Goal: Task Accomplishment & Management: Complete application form

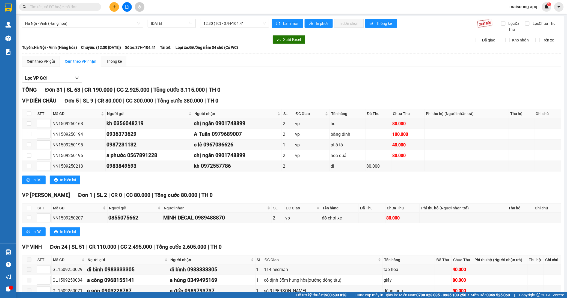
click at [75, 6] on input "text" at bounding box center [62, 7] width 64 height 6
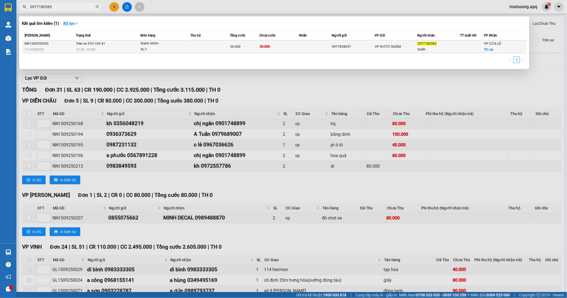
type input "0977180385"
click at [247, 50] on td "50.000" at bounding box center [244, 46] width 29 height 13
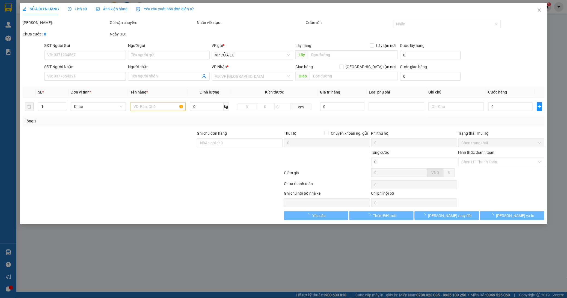
click at [247, 50] on div "VP gửi *" at bounding box center [253, 47] width 82 height 8
type input "0977838057"
type input "0977180385"
type input "tuyền"
checkbox input "true"
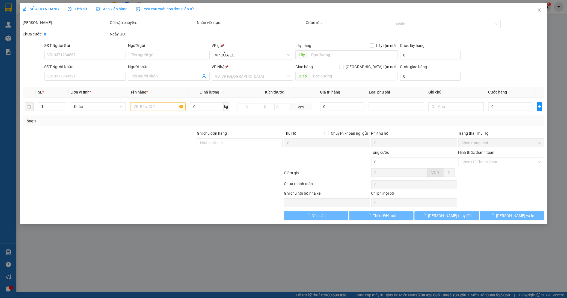
type input "vp"
type input "50.000"
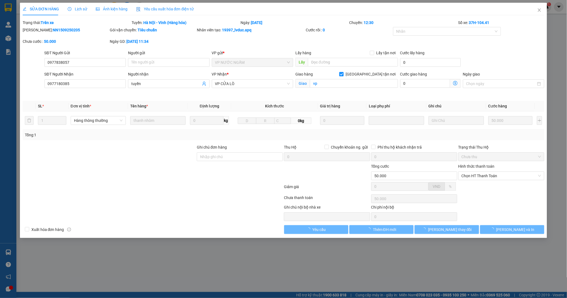
drag, startPoint x: 247, startPoint y: 50, endPoint x: 226, endPoint y: 44, distance: 22.2
click at [226, 44] on div "Total Paid Fee 0 Total UnPaid Fee 50.000 Cash Collection Total Fee Trạng thái: …" at bounding box center [284, 127] width 522 height 215
click at [224, 44] on div "[PERSON_NAME]: NN1509250205 Gói vận chuyển: Tiêu chuẩn Nhân viên tạo: 19397_lvd…" at bounding box center [283, 38] width 523 height 23
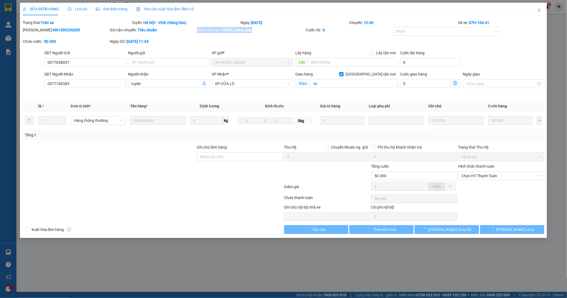
click at [224, 44] on div "[PERSON_NAME]: NN1509250205 Gói vận chuyển: Tiêu chuẩn Nhân viên tạo: 19397_lvd…" at bounding box center [283, 38] width 523 height 23
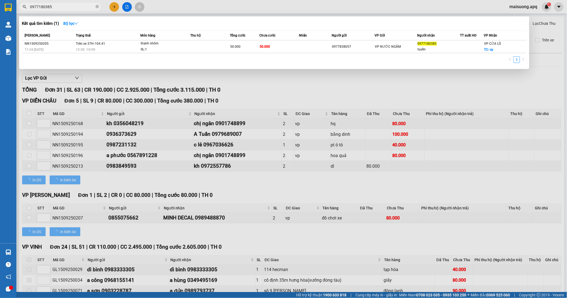
click at [80, 8] on input "0977180385" at bounding box center [62, 7] width 64 height 6
type input "0"
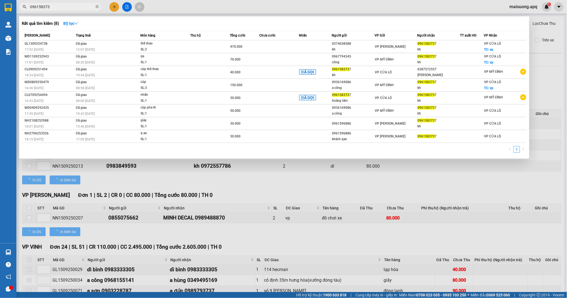
type input "0961583737"
click at [97, 5] on icon "close-circle" at bounding box center [97, 6] width 3 height 3
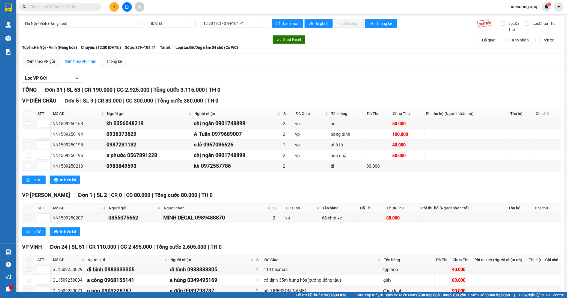
click at [113, 4] on button at bounding box center [115, 7] width 10 height 10
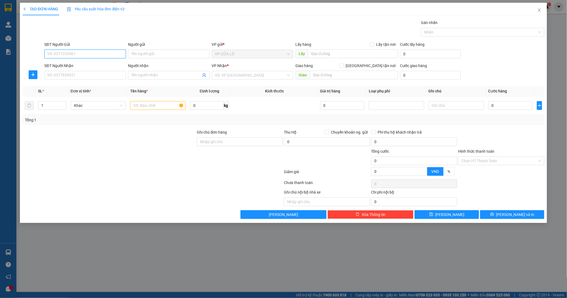
click at [87, 54] on input "SĐT Người Gửi" at bounding box center [86, 54] width 82 height 9
type input "0988269125"
click at [85, 61] on div "0988269125 - chị diệu" at bounding box center [86, 65] width 82 height 9
type input "chị diệu"
type input "0988269125"
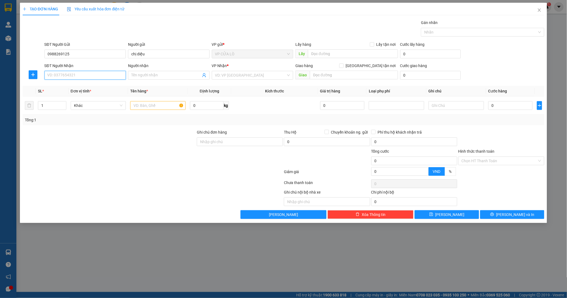
click at [89, 76] on input "SĐT Người Nhận" at bounding box center [86, 75] width 82 height 9
click at [89, 84] on div "0987716411 - a hưng" at bounding box center [85, 86] width 75 height 6
type input "0987716411"
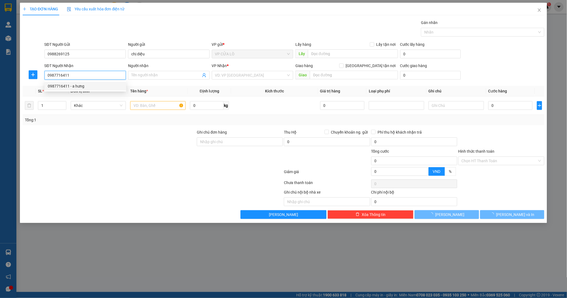
type input "a hưng"
checkbox input "true"
type input "vp"
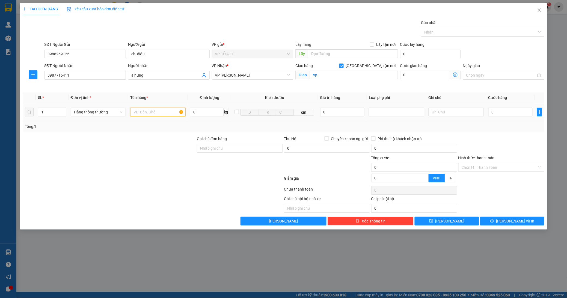
click at [141, 111] on input "text" at bounding box center [157, 112] width 55 height 9
type input "hải sản"
click at [498, 110] on input "0" at bounding box center [511, 112] width 45 height 9
click at [343, 67] on input "[GEOGRAPHIC_DATA] tận nơi" at bounding box center [341, 66] width 4 height 4
checkbox input "false"
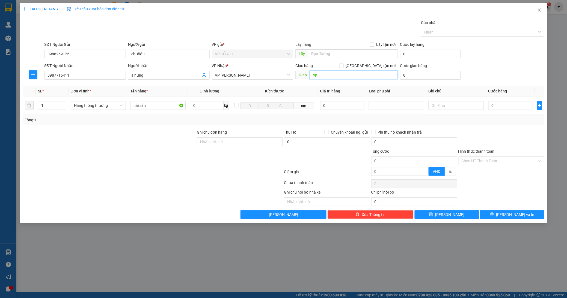
click at [340, 76] on input "vp" at bounding box center [354, 75] width 88 height 9
click at [492, 104] on input "0" at bounding box center [511, 105] width 45 height 9
type input "5"
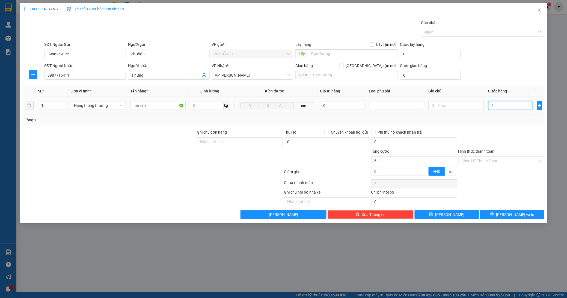
type input "50"
type input "500"
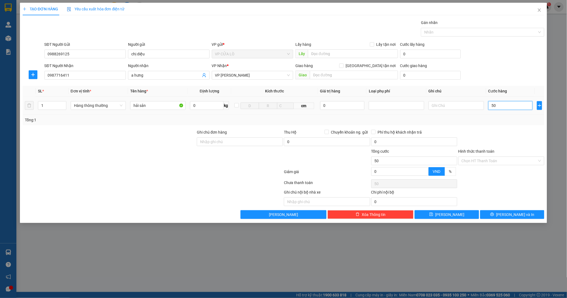
type input "500"
type input "5.000"
type input "50.000"
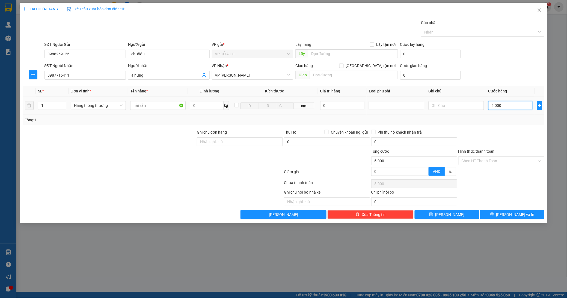
type input "50.000"
click at [508, 215] on span "[PERSON_NAME] và In" at bounding box center [515, 215] width 38 height 6
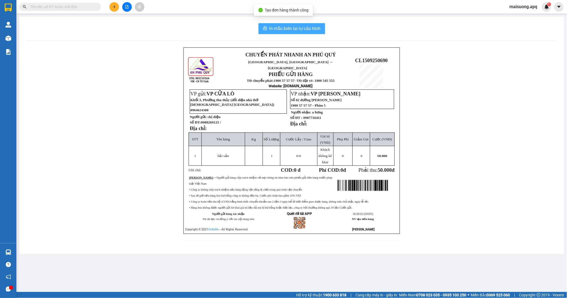
click at [292, 26] on span "In mẫu biên lai tự cấu hình" at bounding box center [295, 28] width 51 height 7
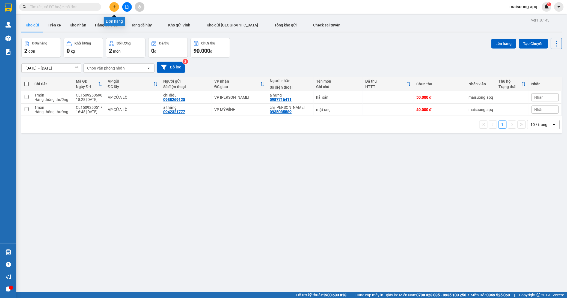
click at [114, 6] on icon "plus" at bounding box center [115, 7] width 4 height 4
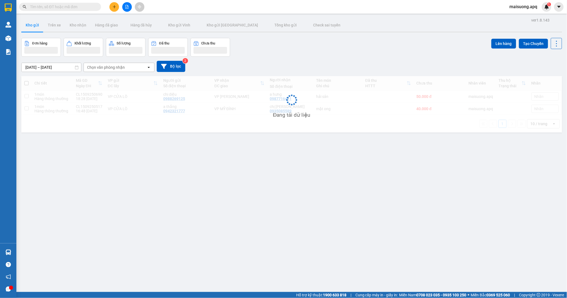
click at [59, 7] on input "text" at bounding box center [62, 7] width 64 height 6
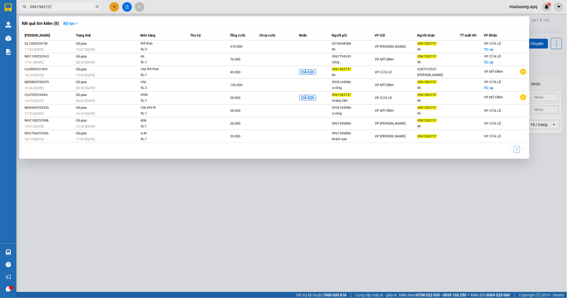
type input "0961583737"
